Goal: Information Seeking & Learning: Check status

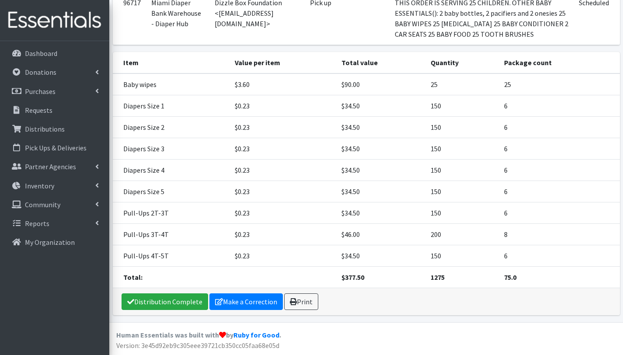
scroll to position [123, 0]
click at [50, 127] on p "Distributions" at bounding box center [45, 129] width 40 height 9
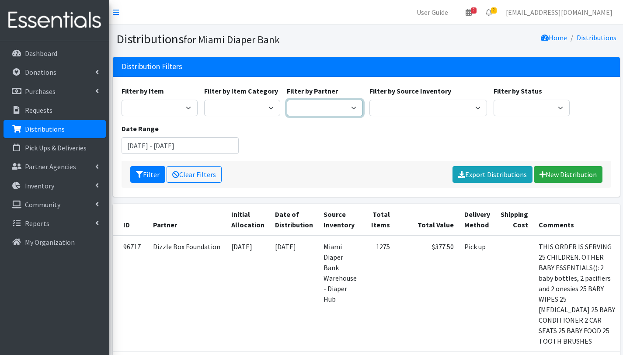
click at [316, 104] on select "305 Pink Pack A Safe Haven for Newborns Basic Needs Miami Belafonte TACOLCY Cen…" at bounding box center [325, 108] width 76 height 17
select select "2799"
click at [287, 100] on select "305 Pink Pack A Safe Haven for Newborns Basic Needs Miami Belafonte TACOLCY Cen…" at bounding box center [325, 108] width 76 height 17
click at [147, 175] on button "Filter" at bounding box center [147, 174] width 35 height 17
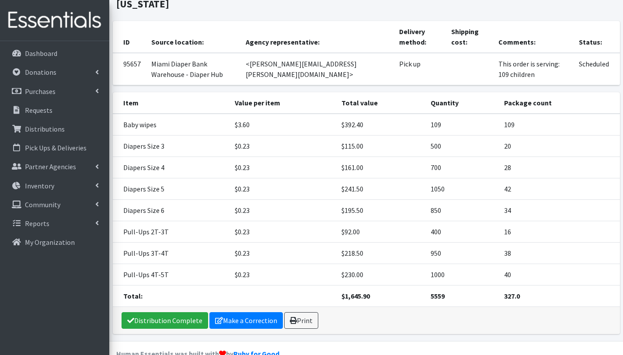
scroll to position [66, 0]
click at [300, 313] on link "Print" at bounding box center [301, 321] width 34 height 17
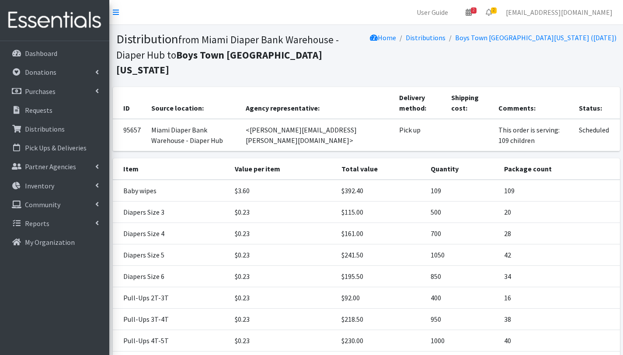
scroll to position [66, 0]
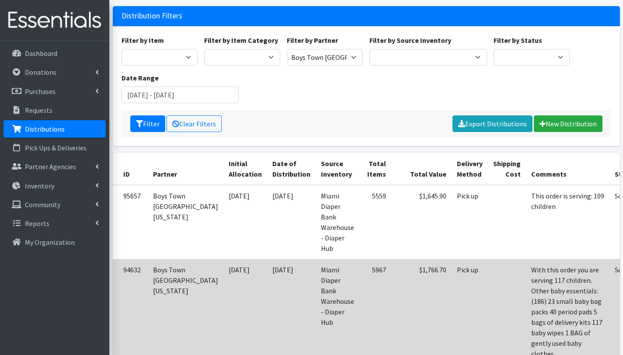
scroll to position [54, 0]
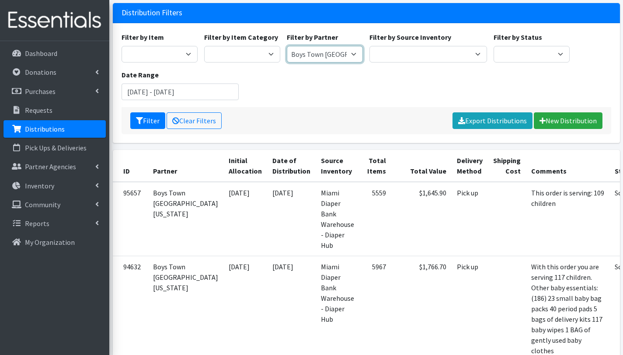
click at [347, 51] on select "305 Pink Pack A Safe Haven for Newborns Basic Needs [GEOGRAPHIC_DATA] [GEOGRAPH…" at bounding box center [325, 54] width 76 height 17
select select "7012"
click at [287, 46] on select "305 Pink Pack A Safe Haven for Newborns Basic Needs Miami Belafonte TACOLCY Cen…" at bounding box center [325, 54] width 76 height 17
click at [205, 91] on input "July 17, 2025 - October 17, 2025" at bounding box center [181, 92] width 118 height 17
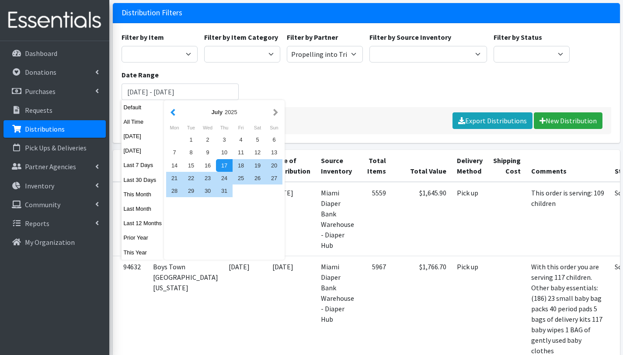
click at [175, 111] on button "button" at bounding box center [172, 112] width 9 height 11
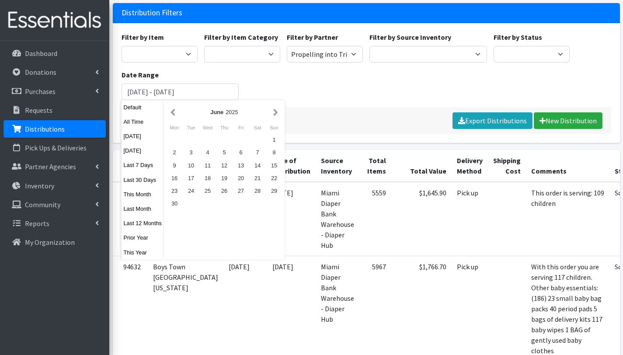
click at [175, 111] on button "button" at bounding box center [172, 112] width 9 height 11
click at [207, 134] on div "1" at bounding box center [208, 139] width 17 height 13
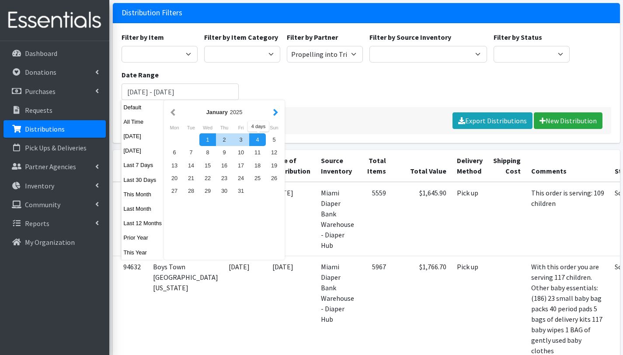
click at [275, 112] on button "button" at bounding box center [275, 112] width 9 height 11
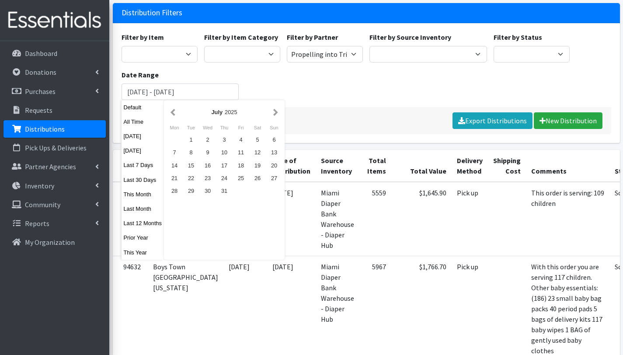
click at [275, 112] on button "button" at bounding box center [275, 112] width 9 height 11
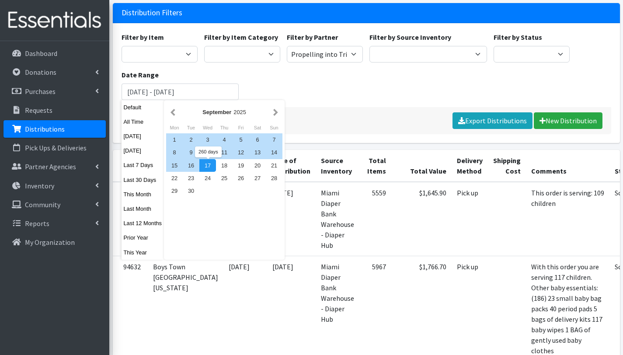
click at [209, 168] on div "17" at bounding box center [208, 165] width 17 height 13
type input "[DATE] - [DATE]"
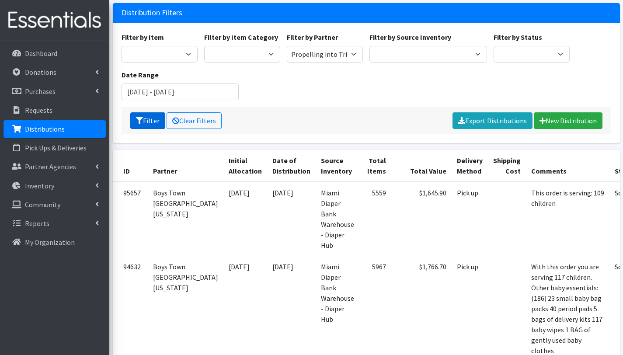
click at [149, 123] on button "Filter" at bounding box center [147, 120] width 35 height 17
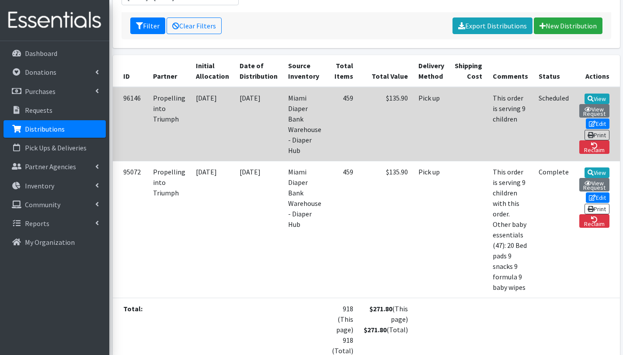
scroll to position [148, 0]
